Goal: Task Accomplishment & Management: Use online tool/utility

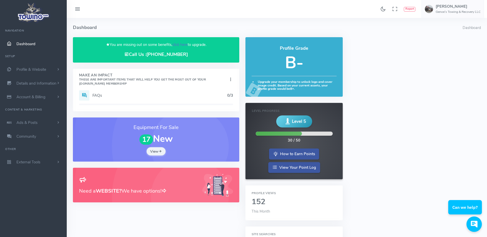
click at [181, 45] on link "click here" at bounding box center [179, 44] width 15 height 5
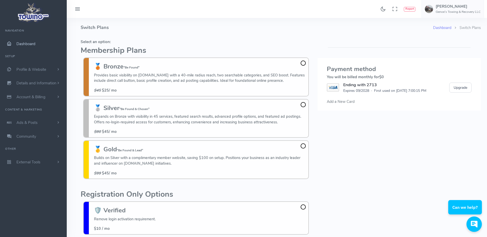
click at [34, 43] on span "Dashboard" at bounding box center [25, 43] width 19 height 5
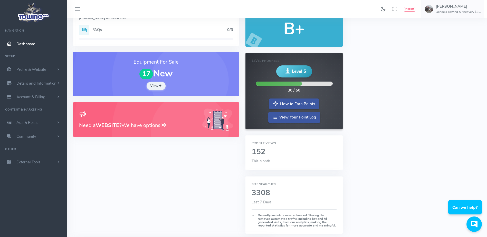
scroll to position [34, 0]
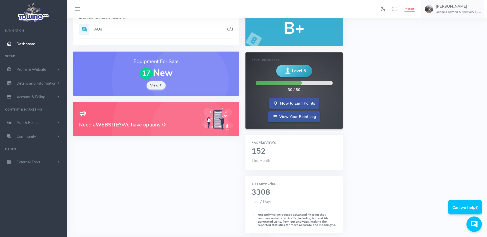
click at [259, 157] on div "Profile Views 152 This Month" at bounding box center [294, 152] width 97 height 35
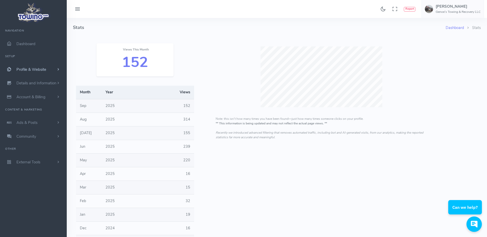
click at [39, 67] on span "Profile & Website" at bounding box center [31, 69] width 30 height 5
click at [38, 77] on link "Homepage Content" at bounding box center [40, 79] width 54 height 10
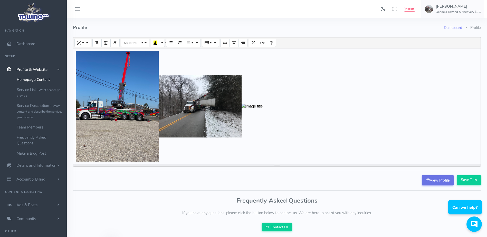
click at [427, 180] on icon at bounding box center [428, 180] width 4 height 4
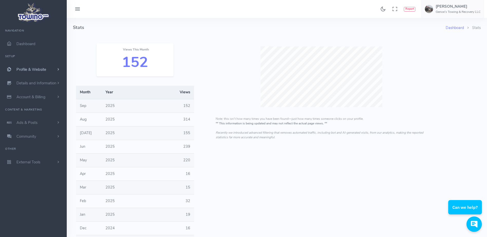
click at [37, 68] on span "Profile & Website" at bounding box center [31, 69] width 30 height 5
click at [36, 76] on link "Homepage Content" at bounding box center [40, 79] width 54 height 10
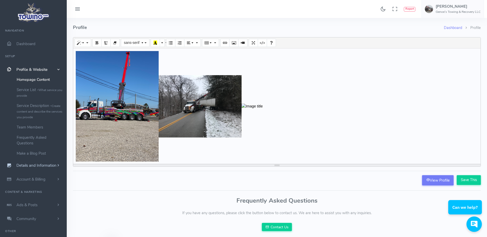
click at [29, 165] on span "Details and Information" at bounding box center [36, 165] width 40 height 5
click at [35, 113] on link "Company Information" at bounding box center [40, 114] width 54 height 10
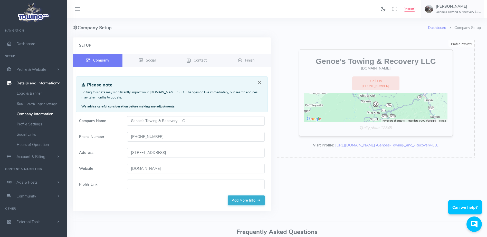
click at [176, 171] on input "[DOMAIN_NAME]" at bounding box center [196, 169] width 138 height 10
click at [176, 171] on input "www.genoes.com" at bounding box center [196, 169] width 138 height 10
paste input "First few months was good then no calls after that."
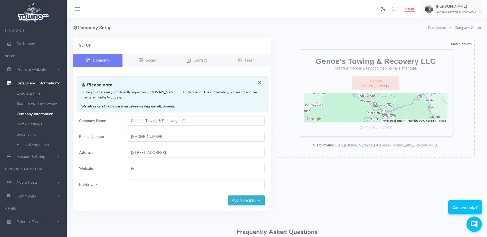
type input "F"
type input "genoestowing.com"
click at [169, 166] on input "genoestowing.com" at bounding box center [196, 169] width 138 height 10
click at [169, 166] on input "[DOMAIN_NAME]" at bounding box center [196, 169] width 138 height 10
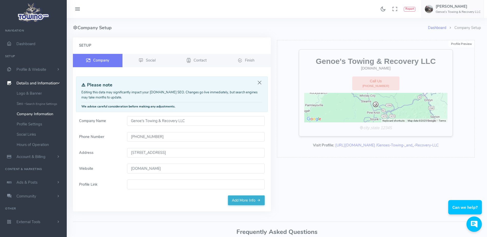
click at [169, 166] on input "genoestowing.com" at bounding box center [196, 169] width 138 height 10
paste input "genoestowing.com"
type input "genoestowing.com"
click at [241, 202] on link "Add More Info" at bounding box center [246, 201] width 37 height 10
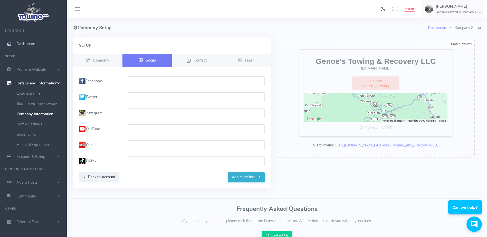
click at [26, 43] on span "Dashboard" at bounding box center [25, 43] width 19 height 5
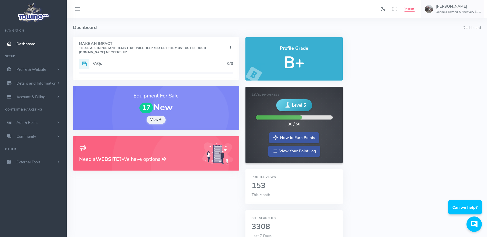
click at [131, 164] on div "Need a WEBSITE? We have options!" at bounding box center [156, 154] width 154 height 22
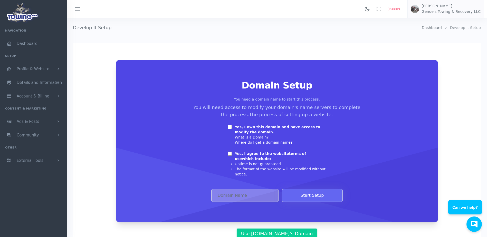
click at [231, 125] on input "Yes, I own this domain and have access to modify the domain." at bounding box center [230, 127] width 4 height 4
checkbox input "true"
click at [230, 152] on input "Yes, I agree to the website terms of use which include:" at bounding box center [230, 154] width 4 height 4
checkbox input "true"
click at [232, 189] on input "Domain Address" at bounding box center [245, 195] width 68 height 13
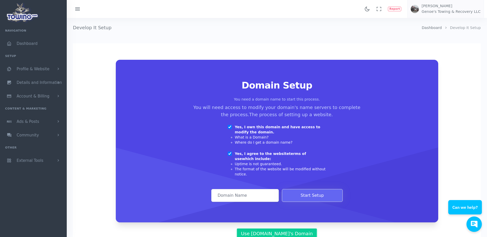
paste input "genoestowing.com"
type input "genoestowing.com"
click at [313, 195] on button "Start Setup" at bounding box center [312, 195] width 61 height 13
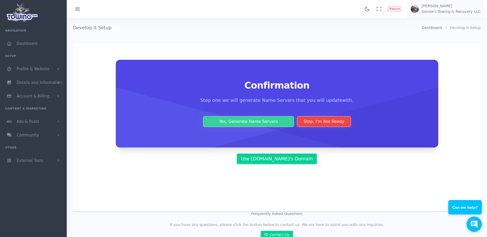
click at [253, 124] on button "Yes, Generate Name Servers" at bounding box center [248, 121] width 91 height 11
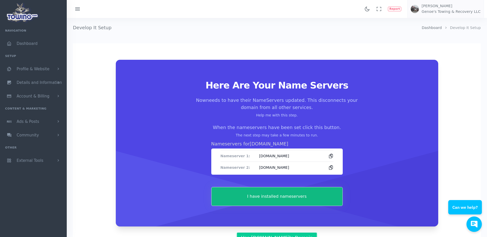
click at [219, 156] on div "Nameserver 1: ns1-04.azure-dns.com Nameserver 2: ns2-04.azure-dns.net" at bounding box center [277, 162] width 132 height 26
drag, startPoint x: 218, startPoint y: 153, endPoint x: 345, endPoint y: 167, distance: 127.1
click at [345, 167] on div "Here Are Your Name Servers Now needs to have their NameServers updated. This di…" at bounding box center [277, 143] width 298 height 126
copy div "Nameserver 1: ns1-04.azure-dns.com Nameserver 2: ns2-04.azure-dns.net"
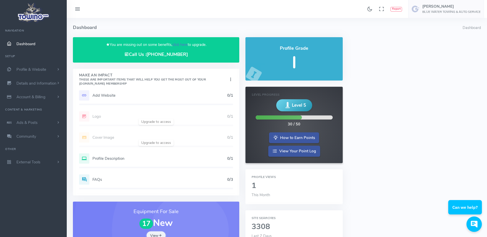
click at [181, 45] on link "click here" at bounding box center [179, 44] width 15 height 5
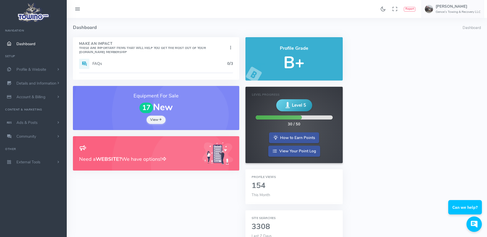
click at [124, 158] on h3 "Need a WEBSITE? We have options!" at bounding box center [137, 159] width 117 height 8
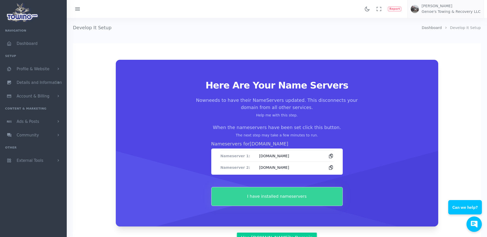
click at [231, 195] on button "I have installed nameservers" at bounding box center [277, 196] width 132 height 19
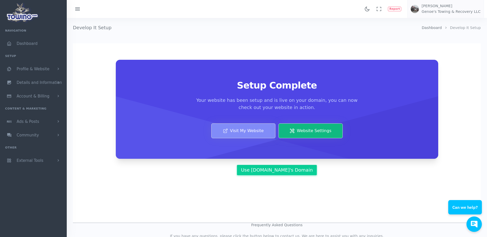
click at [241, 130] on link "Visit My Website" at bounding box center [243, 131] width 64 height 15
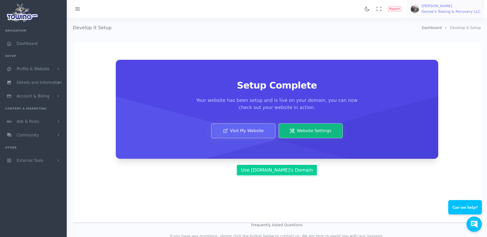
click at [460, 12] on h6 "Genoe's Towing & Recovery LLC" at bounding box center [451, 12] width 59 height 4
click at [450, 53] on link "Logout" at bounding box center [455, 49] width 58 height 9
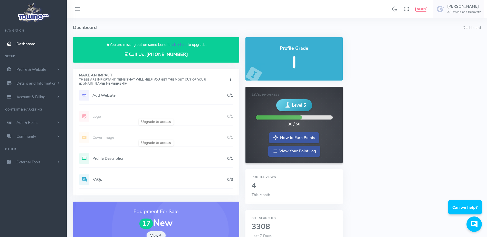
click at [173, 44] on link "click here" at bounding box center [179, 44] width 15 height 5
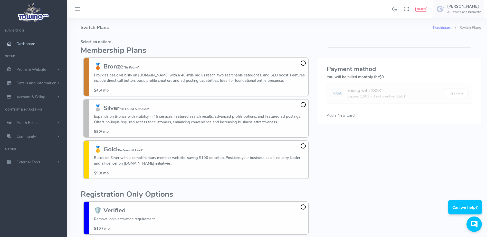
click at [31, 40] on link "Dashboard" at bounding box center [33, 44] width 67 height 14
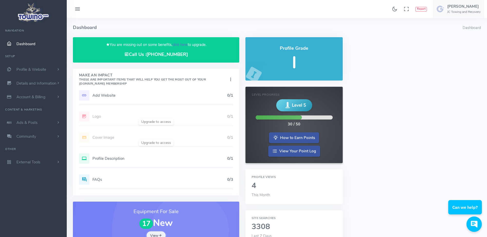
click at [180, 44] on link "click here" at bounding box center [179, 44] width 15 height 5
